Goal: Obtain resource: Obtain resource

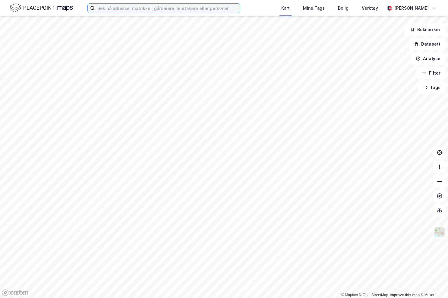
click at [116, 10] on input at bounding box center [167, 8] width 145 height 9
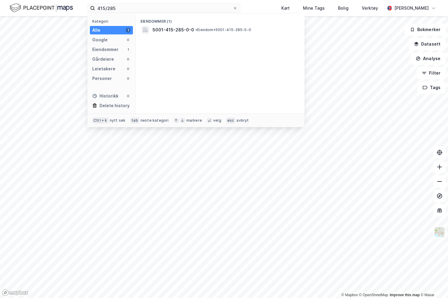
click at [199, 29] on span "• Eiendom • 5001-415-285-0-0" at bounding box center [224, 29] width 56 height 5
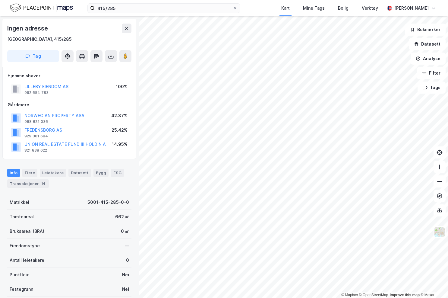
click at [110, 59] on icon at bounding box center [111, 56] width 6 height 6
click at [95, 76] on div "Last ned matrikkelrapport" at bounding box center [89, 77] width 50 height 5
click at [92, 75] on div "Last ned matrikkelrapport" at bounding box center [85, 78] width 64 height 10
click at [88, 67] on div "Last ned grunnbok" at bounding box center [81, 68] width 35 height 5
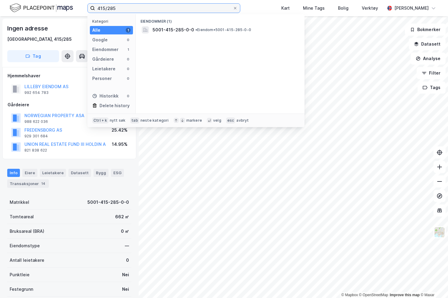
click at [124, 8] on input "415/285" at bounding box center [164, 8] width 138 height 9
type input "415/317"
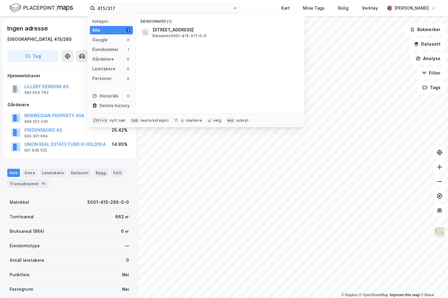
click at [206, 30] on span "[STREET_ADDRESS]" at bounding box center [225, 29] width 145 height 7
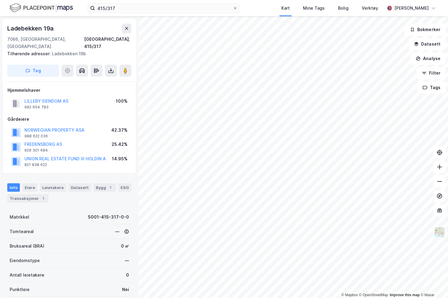
scroll to position [0, 0]
click at [113, 70] on icon at bounding box center [111, 71] width 5 height 2
click at [93, 90] on div "Last ned matrikkelrapport" at bounding box center [89, 92] width 50 height 5
click at [87, 80] on div "Last ned grunnbok" at bounding box center [81, 82] width 35 height 5
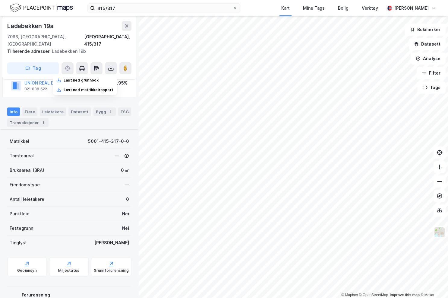
scroll to position [106, 0]
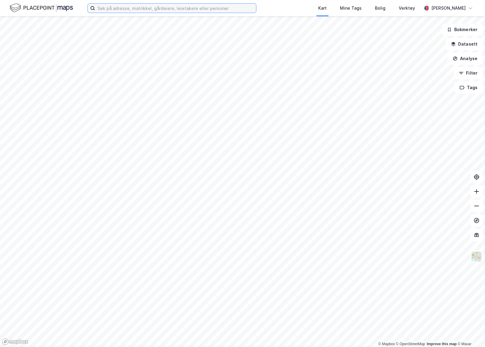
click at [212, 11] on input at bounding box center [175, 8] width 161 height 9
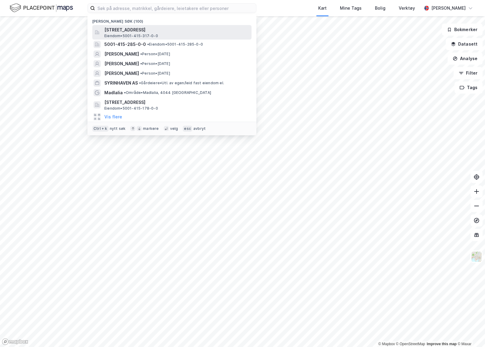
click at [141, 34] on span "Eiendom • 5001-415-317-0-0" at bounding box center [131, 35] width 54 height 5
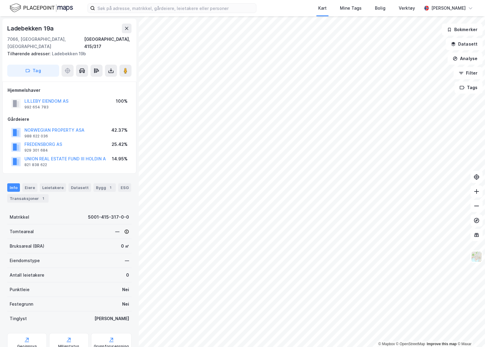
click at [144, 14] on div "Kart Mine Tags Bolig Verktøy Caroline Jakhelln" at bounding box center [242, 8] width 485 height 16
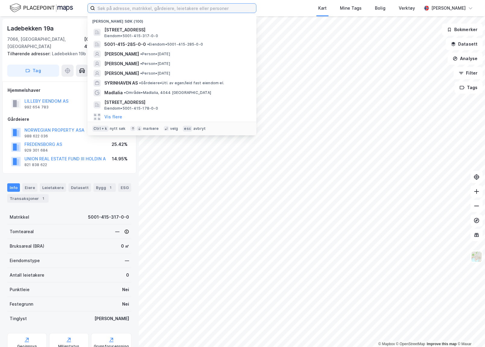
click at [146, 12] on input at bounding box center [175, 8] width 161 height 9
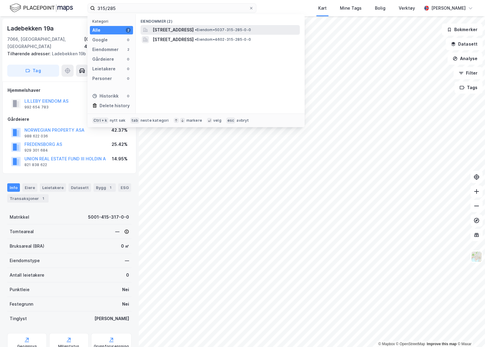
click at [194, 31] on span "Sjøgata 26, 7600, LEVANGER, LEVANGER" at bounding box center [173, 29] width 41 height 7
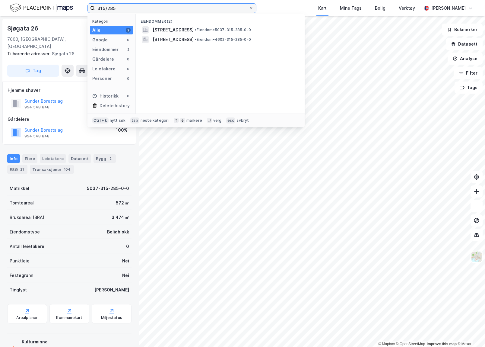
click at [133, 7] on input "315/285" at bounding box center [172, 8] width 154 height 9
type input "3"
type input "415/291"
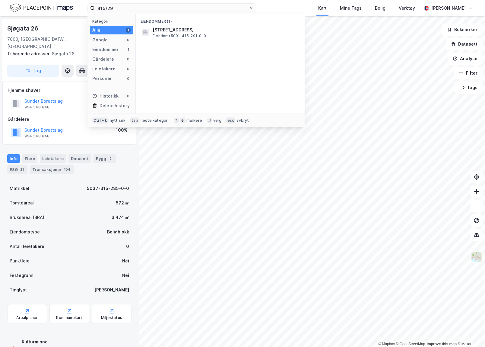
click at [210, 24] on div "Eiendommer (1)" at bounding box center [220, 19] width 169 height 11
click at [222, 36] on div "Leksvikgata 13, 7066, TRONDHEIM, TRONDHEIM Eiendom • 5001-415-291-0-0" at bounding box center [226, 32] width 146 height 12
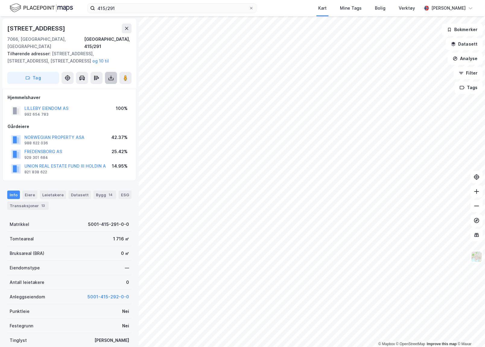
click at [107, 72] on button at bounding box center [111, 78] width 12 height 12
click at [105, 85] on div "Last ned grunnbok" at bounding box center [85, 90] width 64 height 10
click at [115, 72] on button at bounding box center [111, 78] width 12 height 12
click at [92, 72] on button at bounding box center [97, 78] width 12 height 12
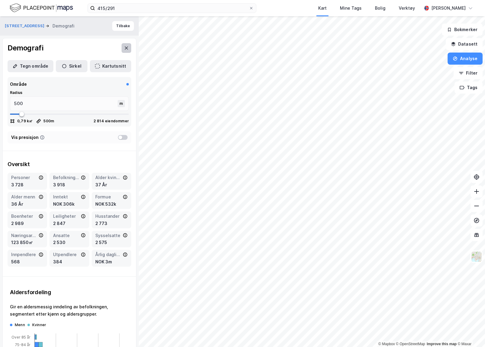
click at [125, 50] on button at bounding box center [127, 48] width 10 height 10
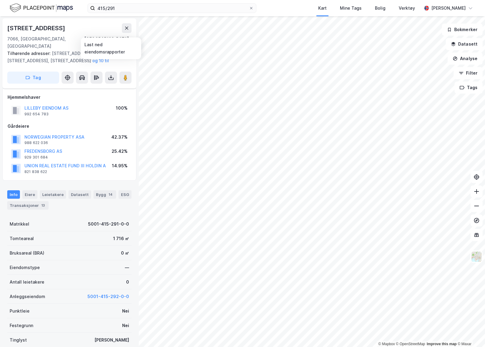
scroll to position [78, 0]
